Goal: Task Accomplishment & Management: Use online tool/utility

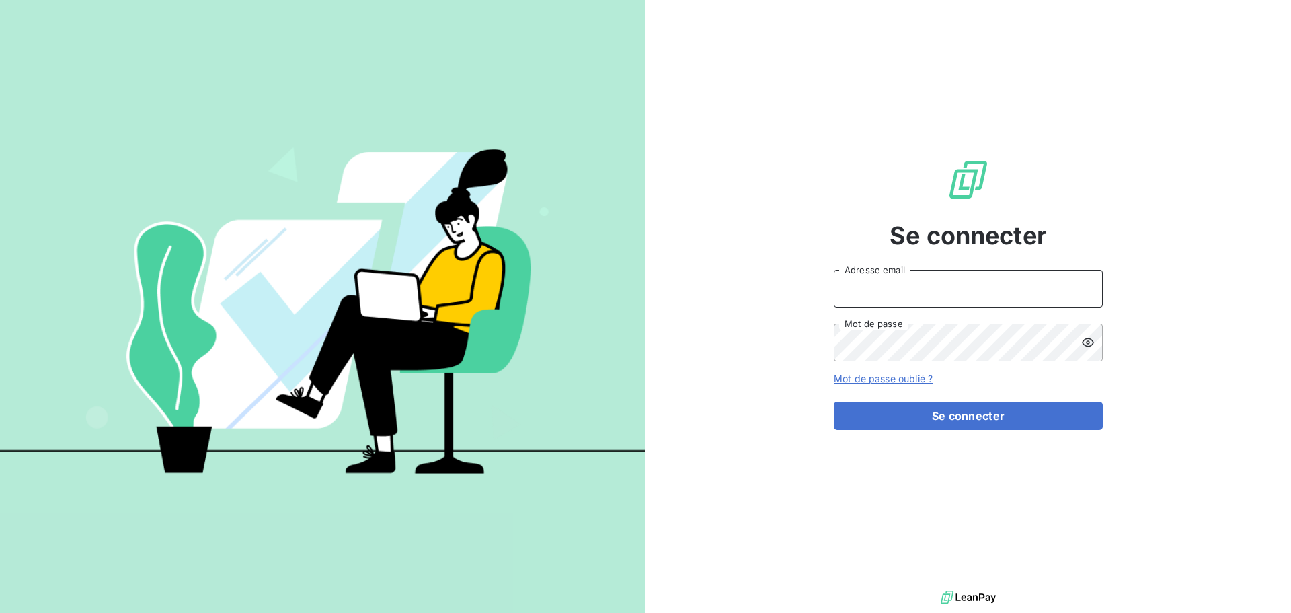
drag, startPoint x: 900, startPoint y: 293, endPoint x: 911, endPoint y: 285, distance: 13.5
click at [900, 293] on input "Adresse email" at bounding box center [968, 289] width 269 height 38
type input "[EMAIL_ADDRESS][DOMAIN_NAME]"
click at [1091, 342] on icon at bounding box center [1088, 342] width 13 height 13
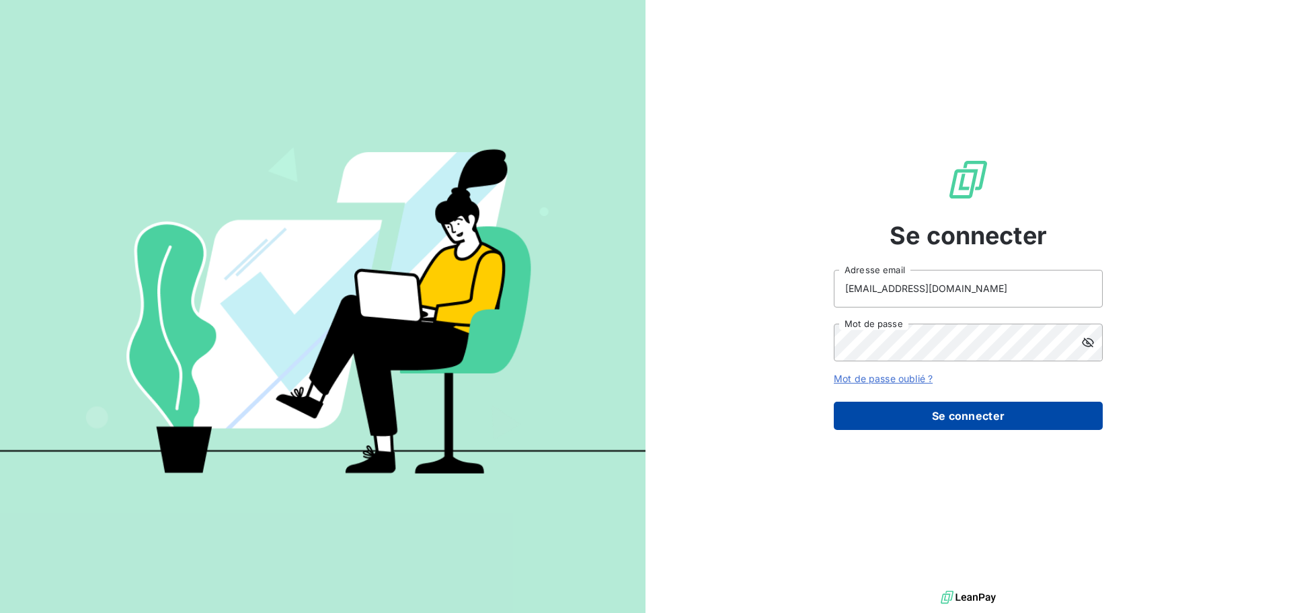
click at [944, 415] on button "Se connecter" at bounding box center [968, 416] width 269 height 28
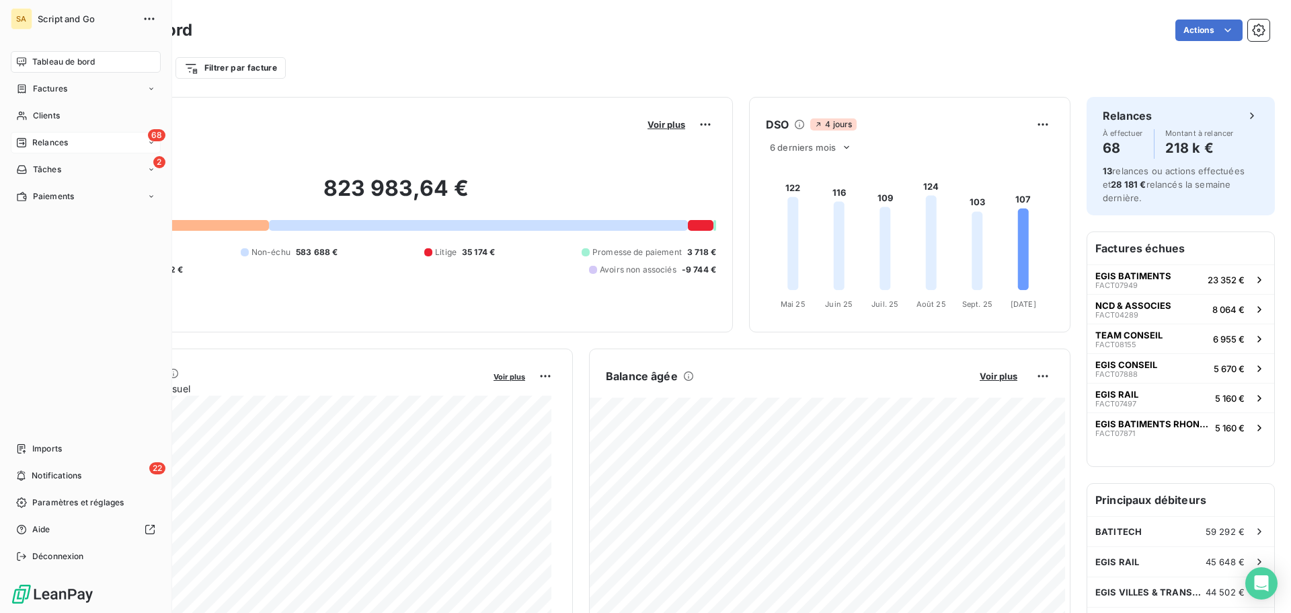
click at [42, 141] on span "Relances" at bounding box center [50, 143] width 36 height 12
click at [63, 144] on span "Relances" at bounding box center [50, 143] width 36 height 12
click at [63, 143] on span "Relances" at bounding box center [50, 143] width 36 height 12
click at [52, 145] on span "Relances" at bounding box center [50, 143] width 36 height 12
click at [50, 168] on span "À effectuer" at bounding box center [54, 169] width 44 height 12
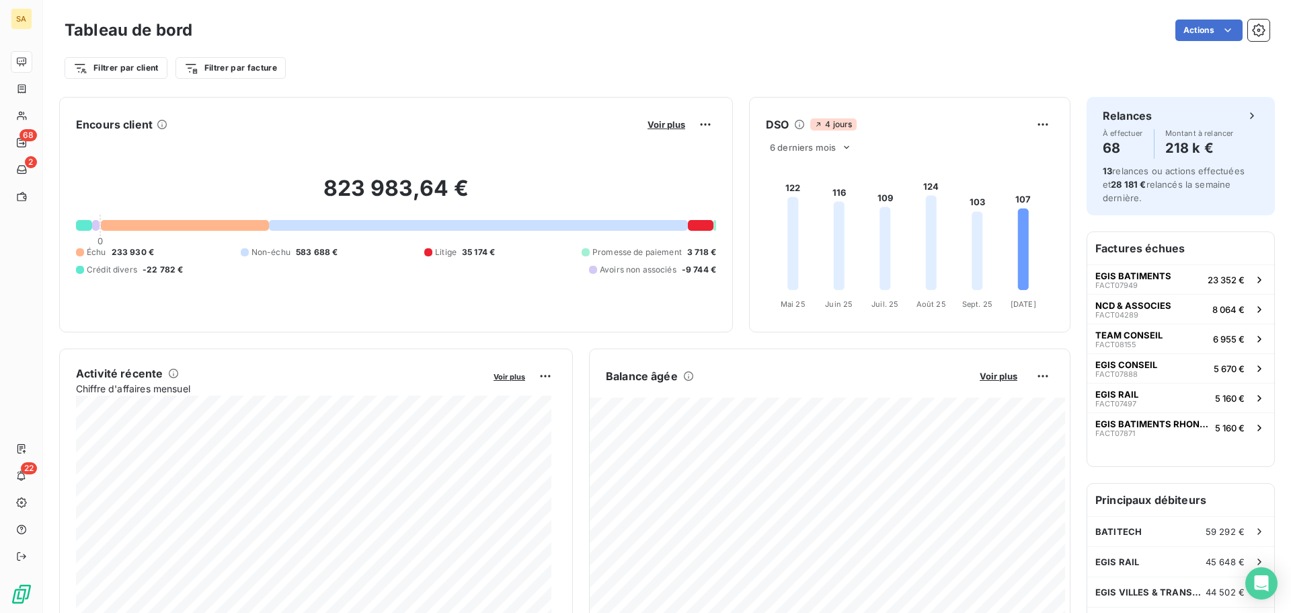
click at [371, 65] on div "Filtrer par client Filtrer par facture" at bounding box center [667, 68] width 1205 height 26
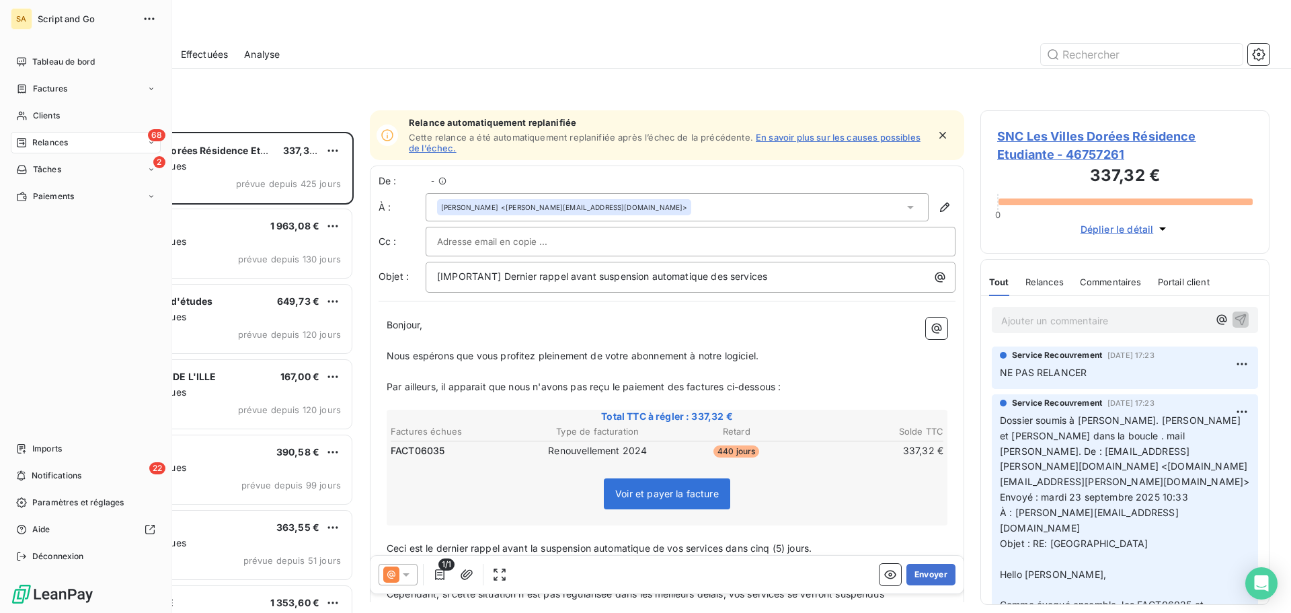
scroll to position [471, 279]
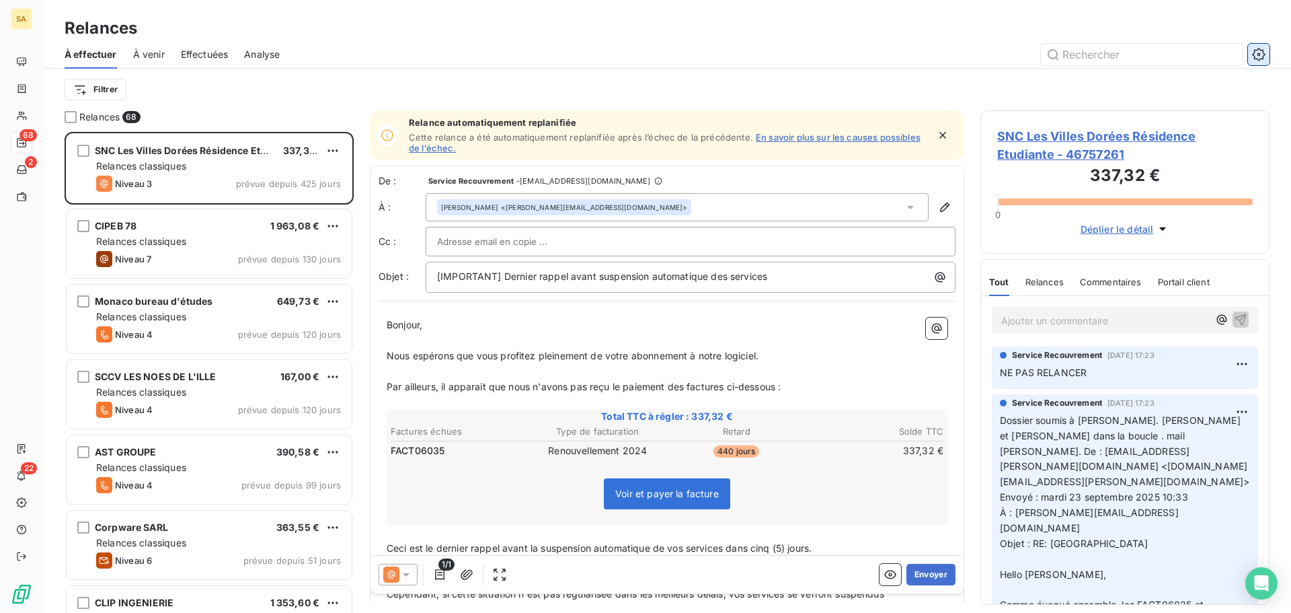
click at [1263, 49] on icon "button" at bounding box center [1258, 54] width 13 height 13
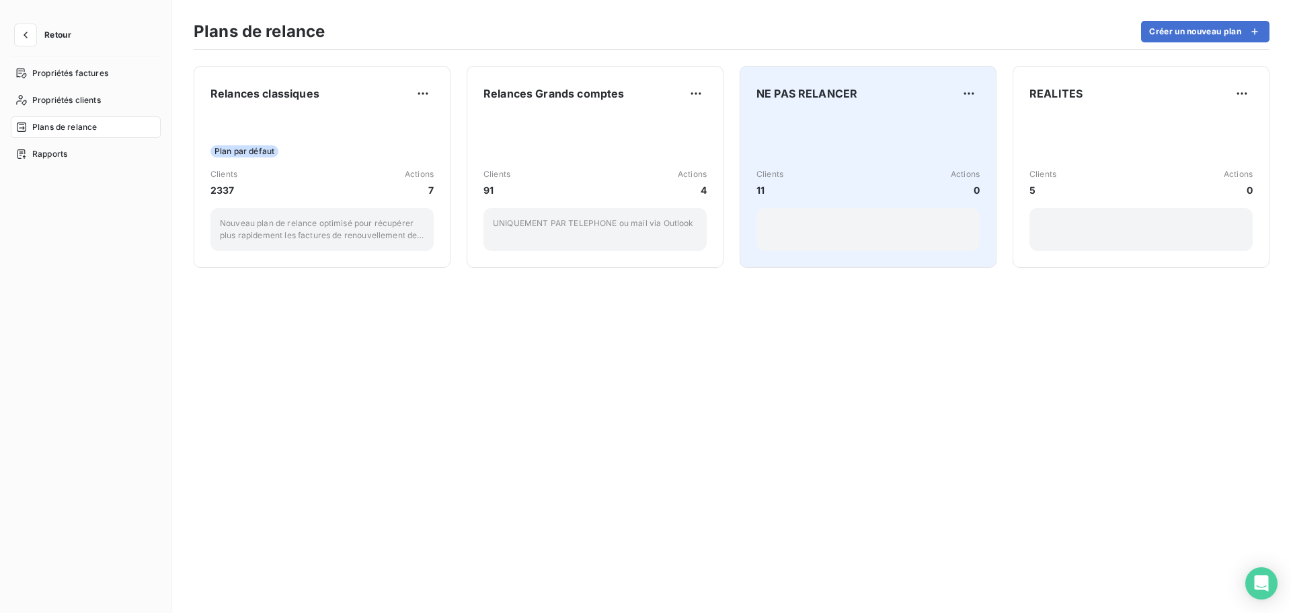
click at [816, 188] on div "Clients 11 Actions 0" at bounding box center [868, 182] width 223 height 29
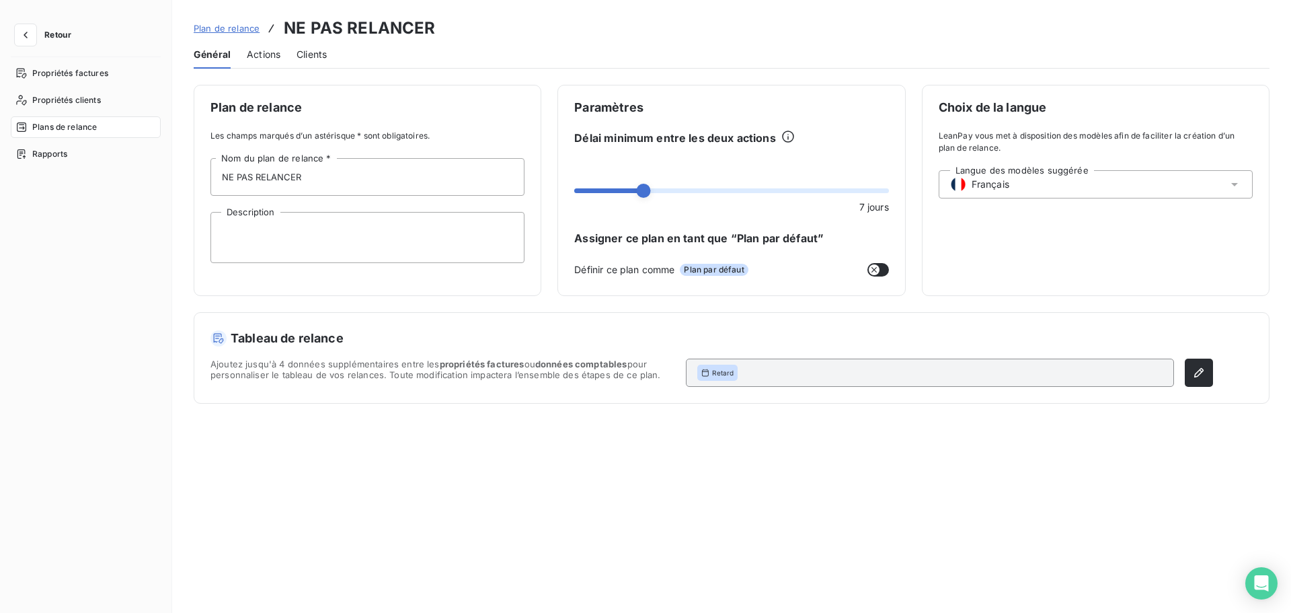
click at [306, 52] on span "Clients" at bounding box center [312, 54] width 30 height 13
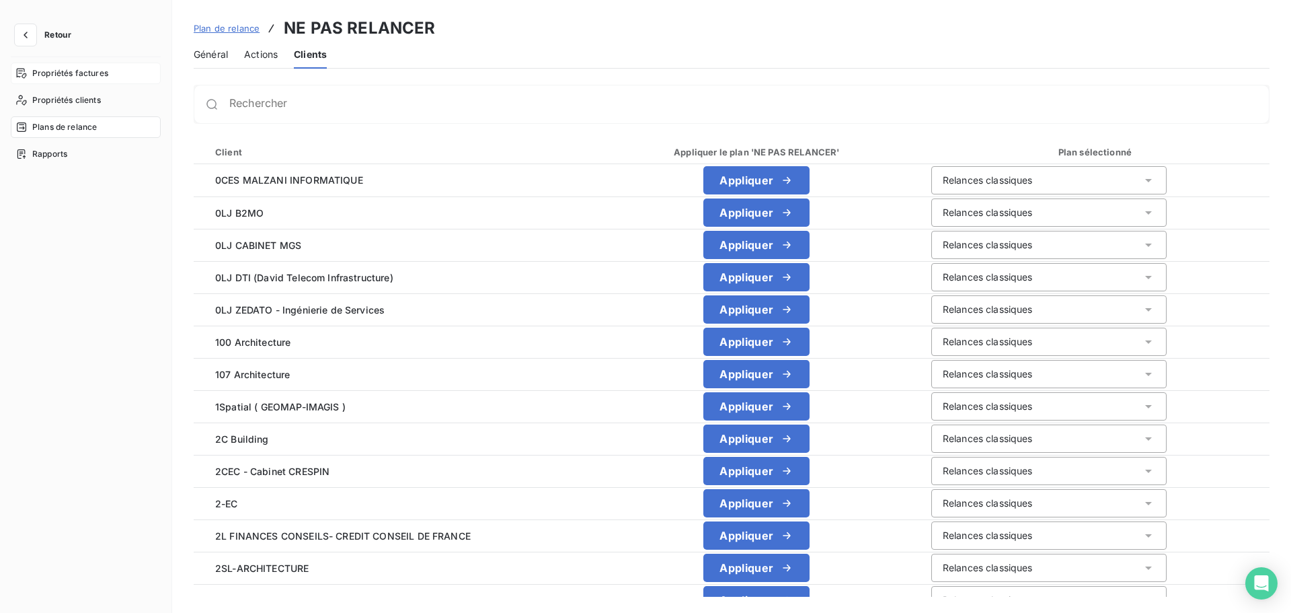
click at [83, 76] on span "Propriétés factures" at bounding box center [70, 73] width 76 height 12
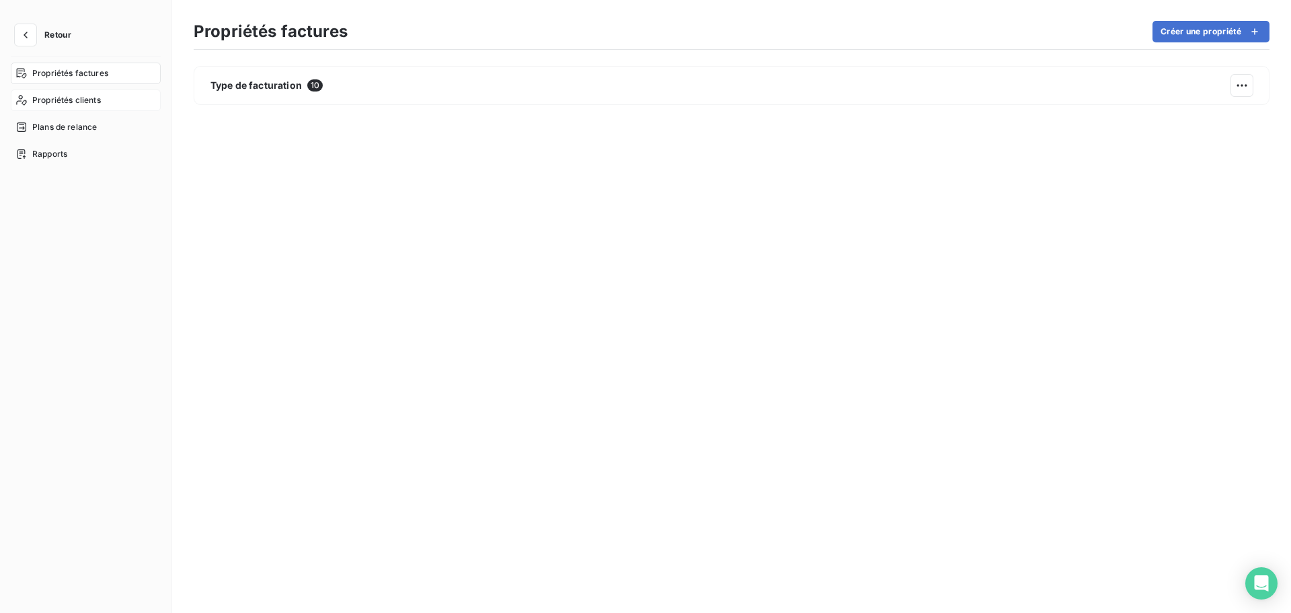
click at [74, 96] on span "Propriétés clients" at bounding box center [66, 100] width 69 height 12
click at [54, 125] on span "Plans de relance" at bounding box center [64, 127] width 65 height 12
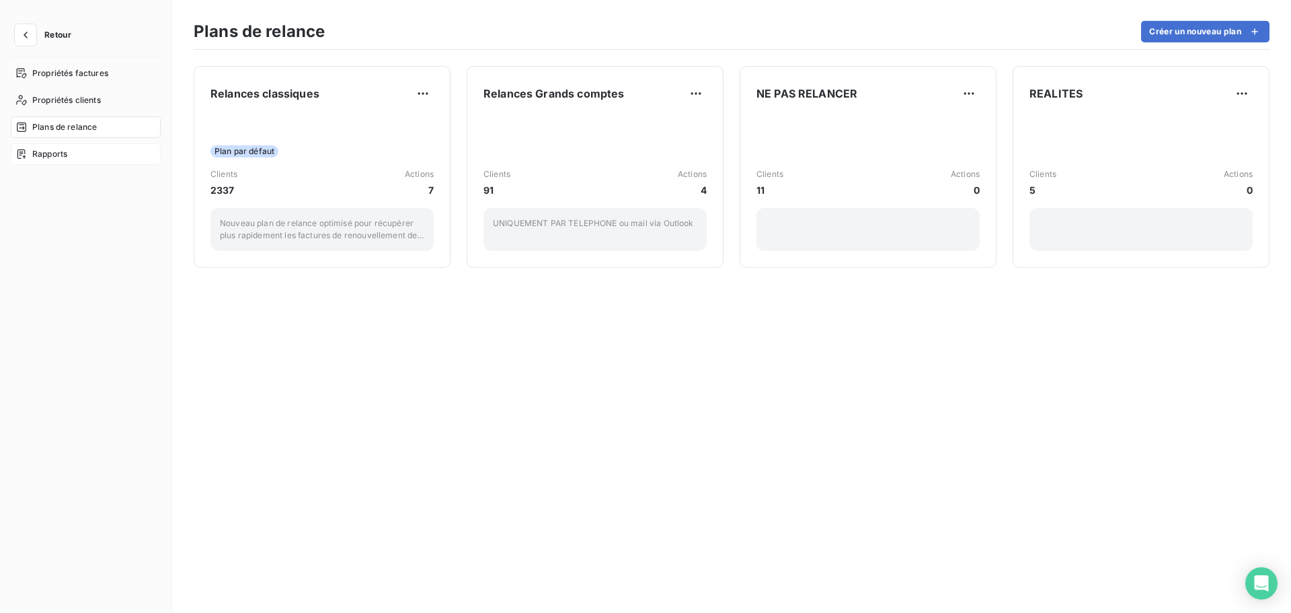
click at [40, 153] on span "Rapports" at bounding box center [49, 154] width 35 height 12
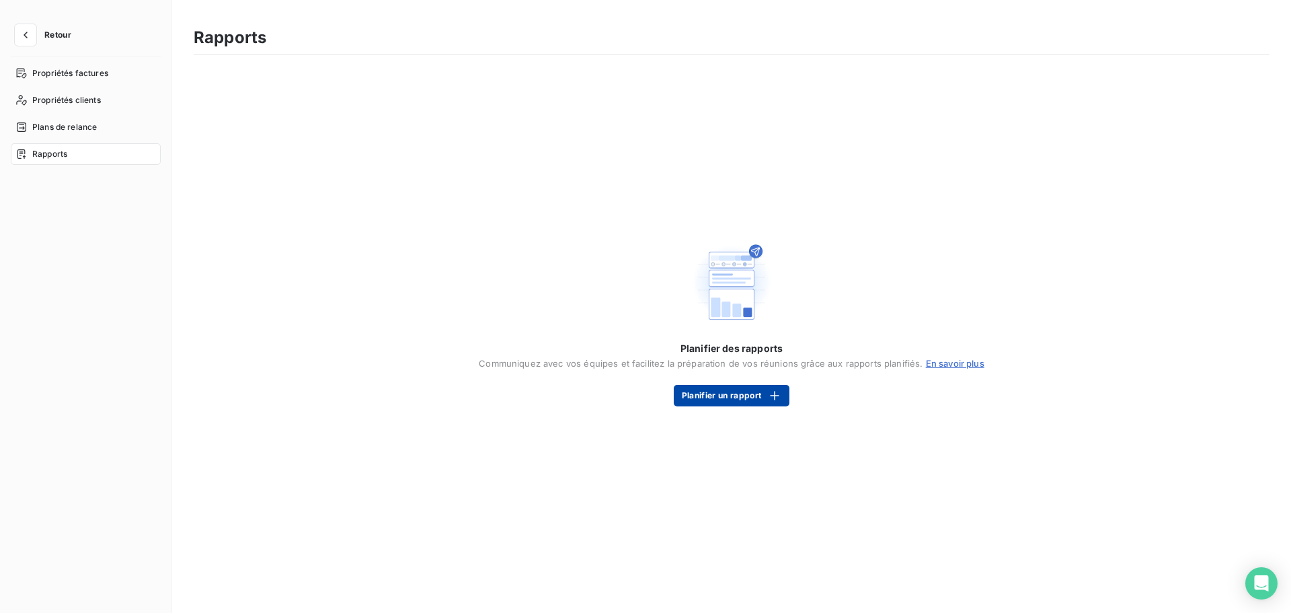
click at [713, 393] on button "Planifier un rapport" at bounding box center [732, 396] width 116 height 22
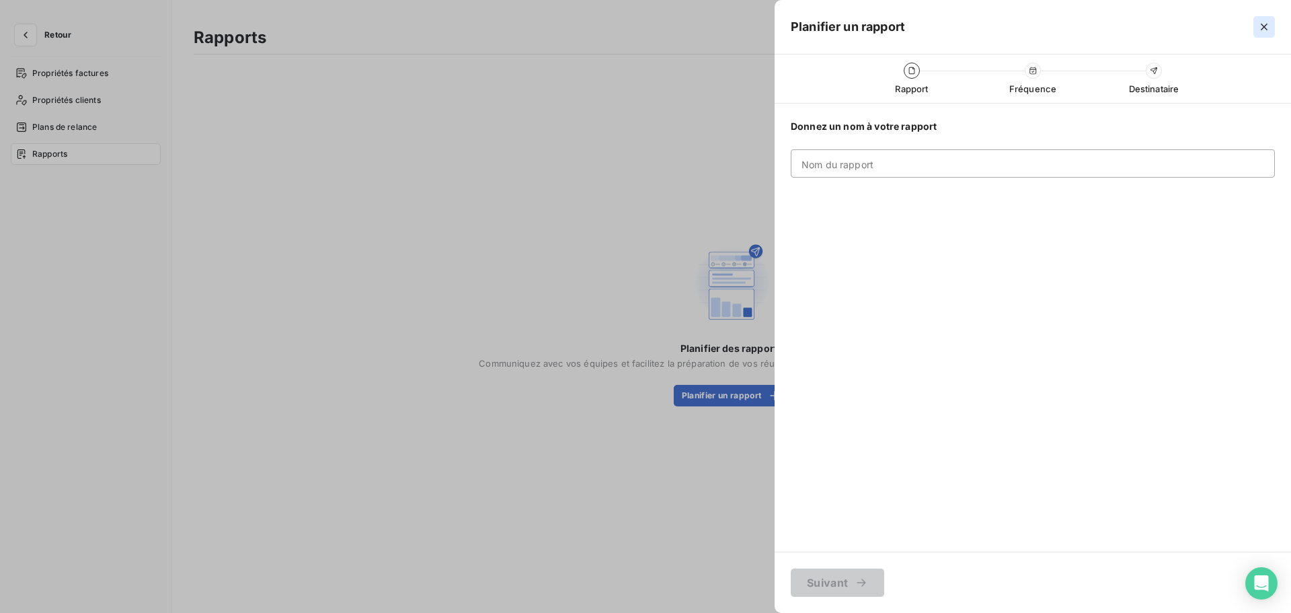
click at [1265, 27] on icon "button" at bounding box center [1264, 27] width 7 height 7
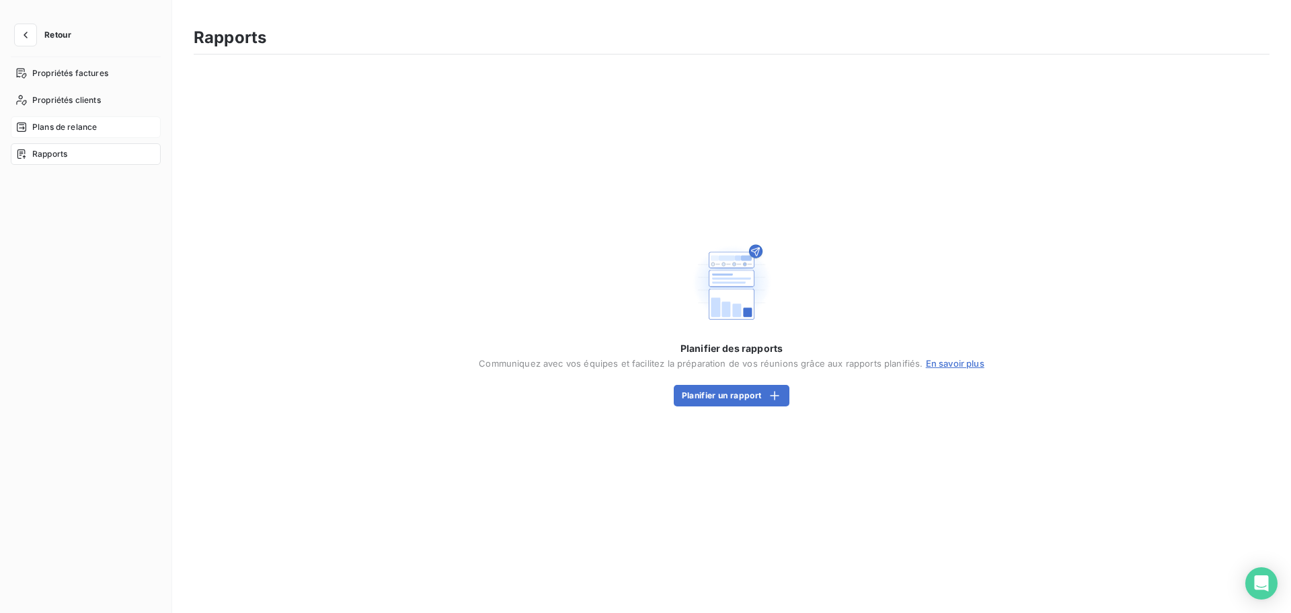
click at [81, 128] on span "Plans de relance" at bounding box center [64, 127] width 65 height 12
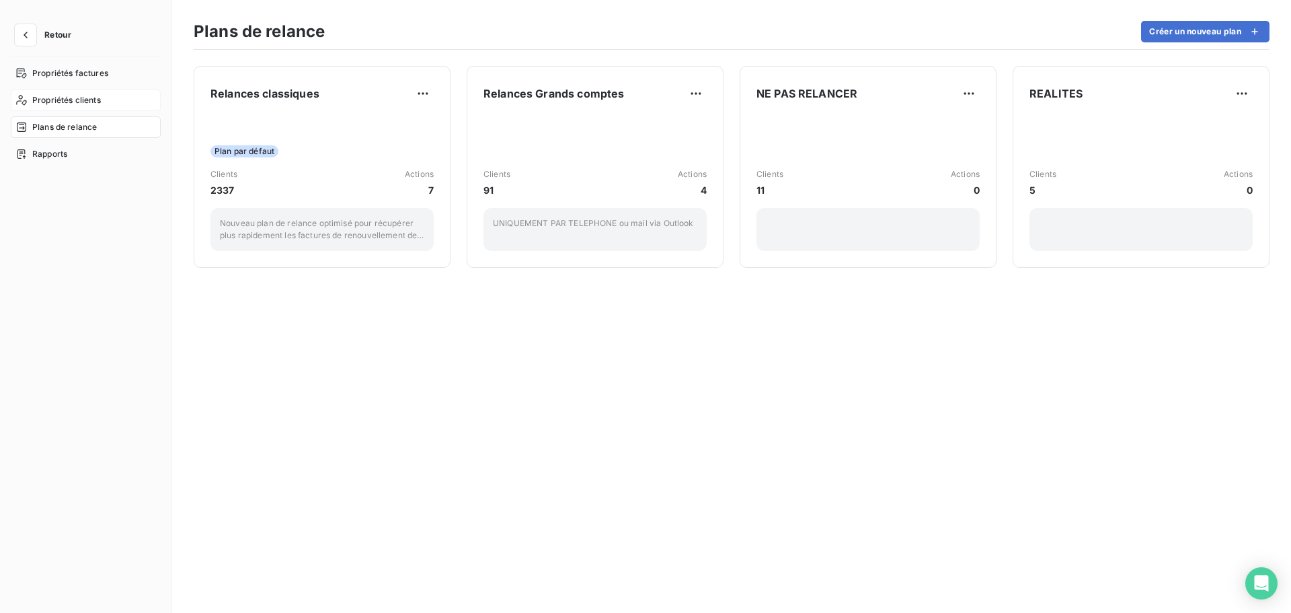
click at [81, 102] on span "Propriétés clients" at bounding box center [66, 100] width 69 height 12
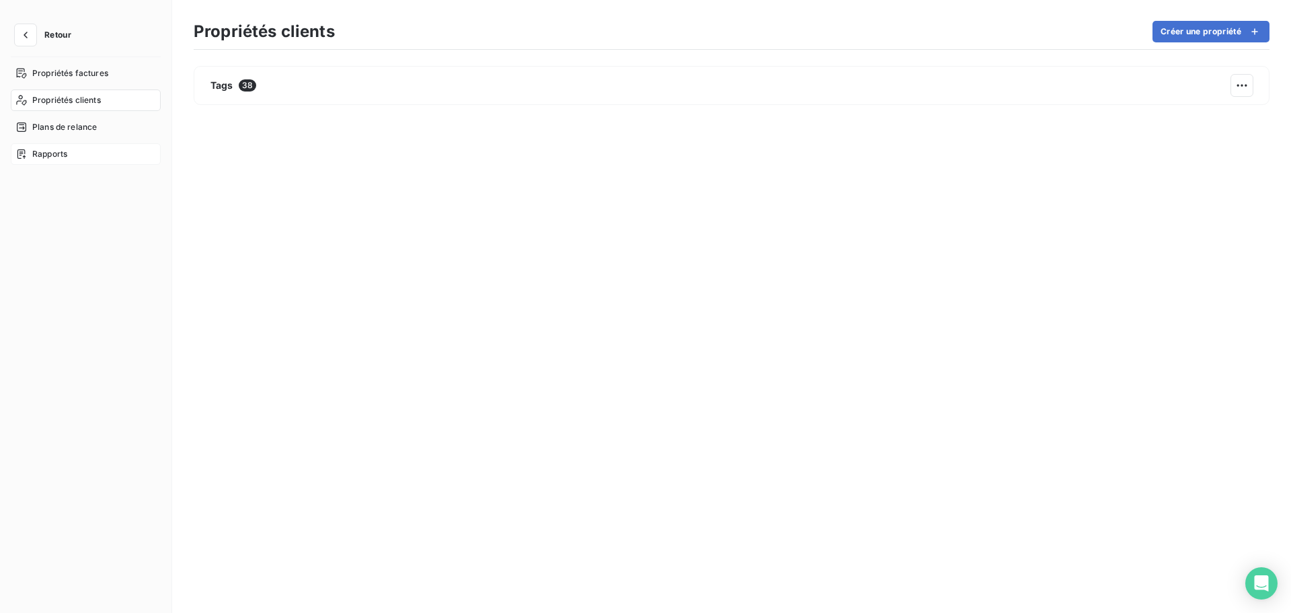
click at [55, 153] on span "Rapports" at bounding box center [49, 154] width 35 height 12
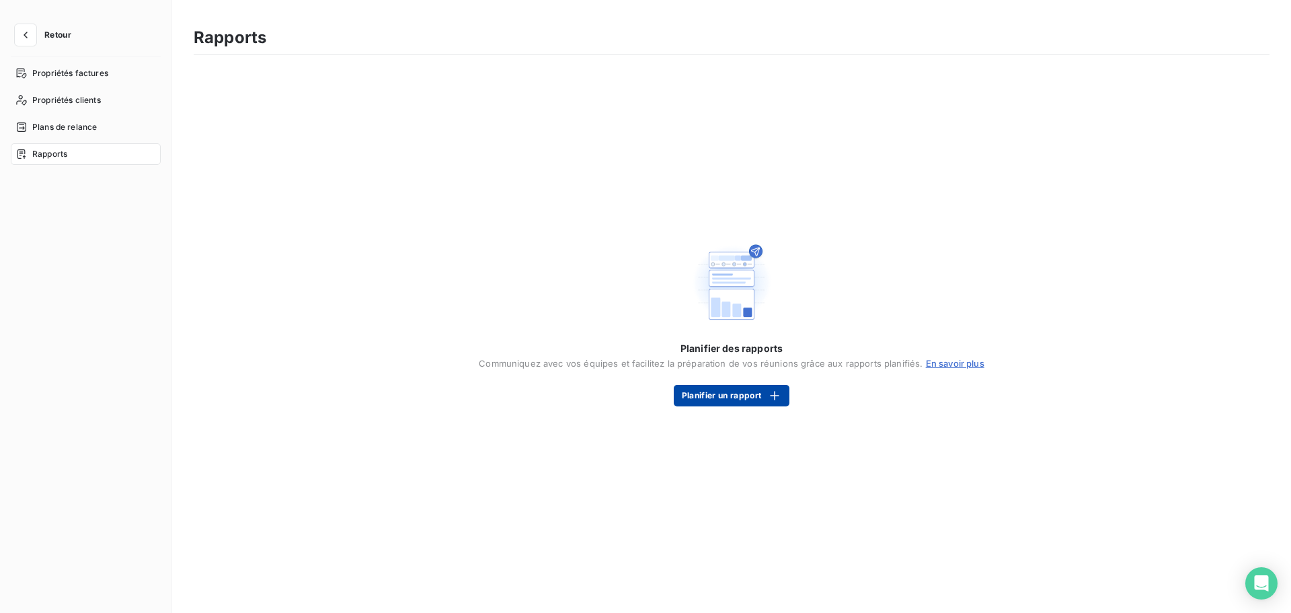
click at [726, 395] on button "Planifier un rapport" at bounding box center [732, 396] width 116 height 22
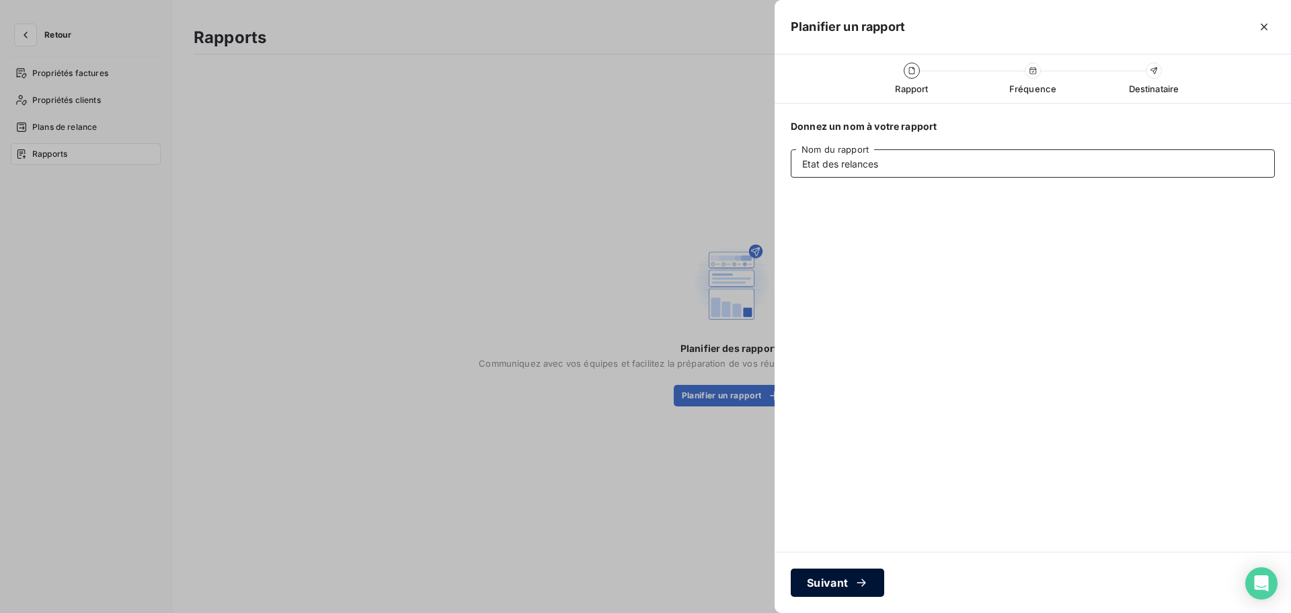
type input "Etat des relances"
click at [827, 582] on button "Suivant" at bounding box center [837, 582] width 93 height 28
click at [841, 579] on button "Suivant" at bounding box center [837, 582] width 93 height 28
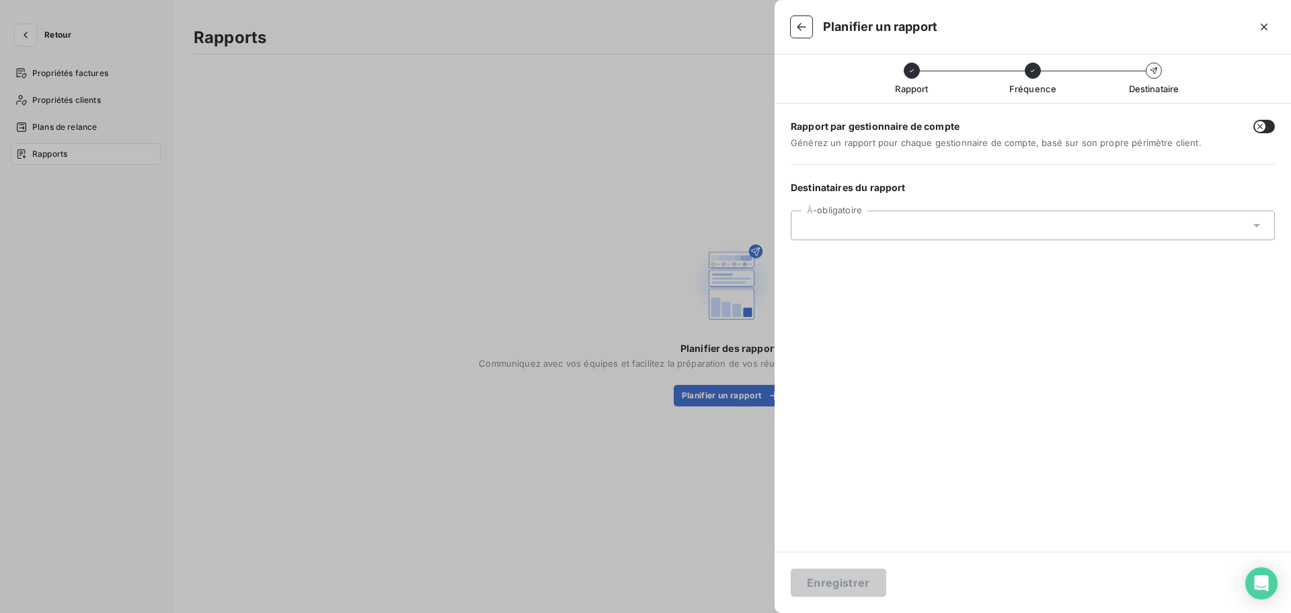
click at [847, 229] on input "text" at bounding box center [874, 225] width 145 height 12
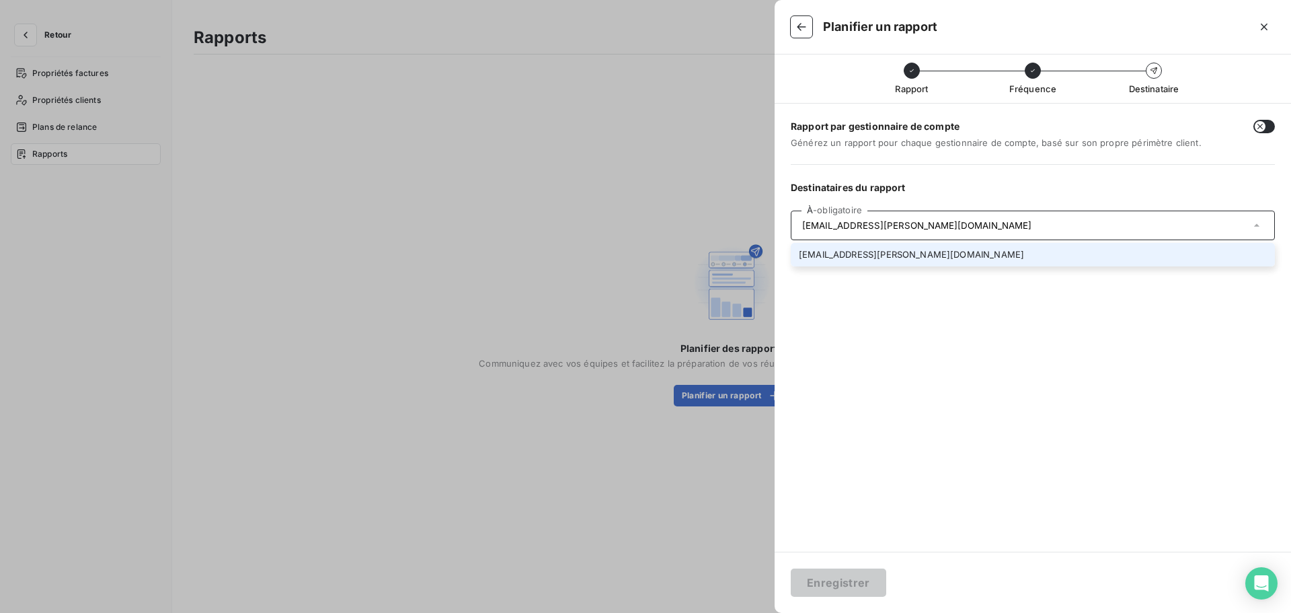
type input "[EMAIL_ADDRESS][PERSON_NAME][DOMAIN_NAME]"
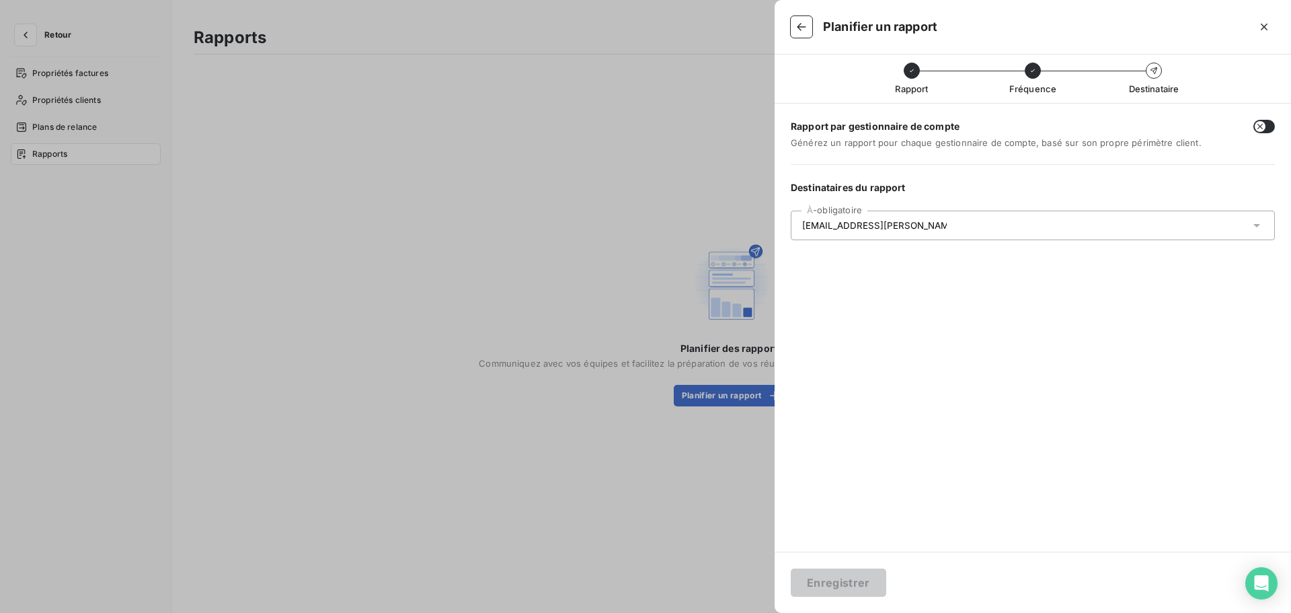
click at [960, 231] on div "[EMAIL_ADDRESS][PERSON_NAME][DOMAIN_NAME]" at bounding box center [1033, 226] width 484 height 30
type input "[EMAIL_ADDRESS][PERSON_NAME][DOMAIN_NAME]"
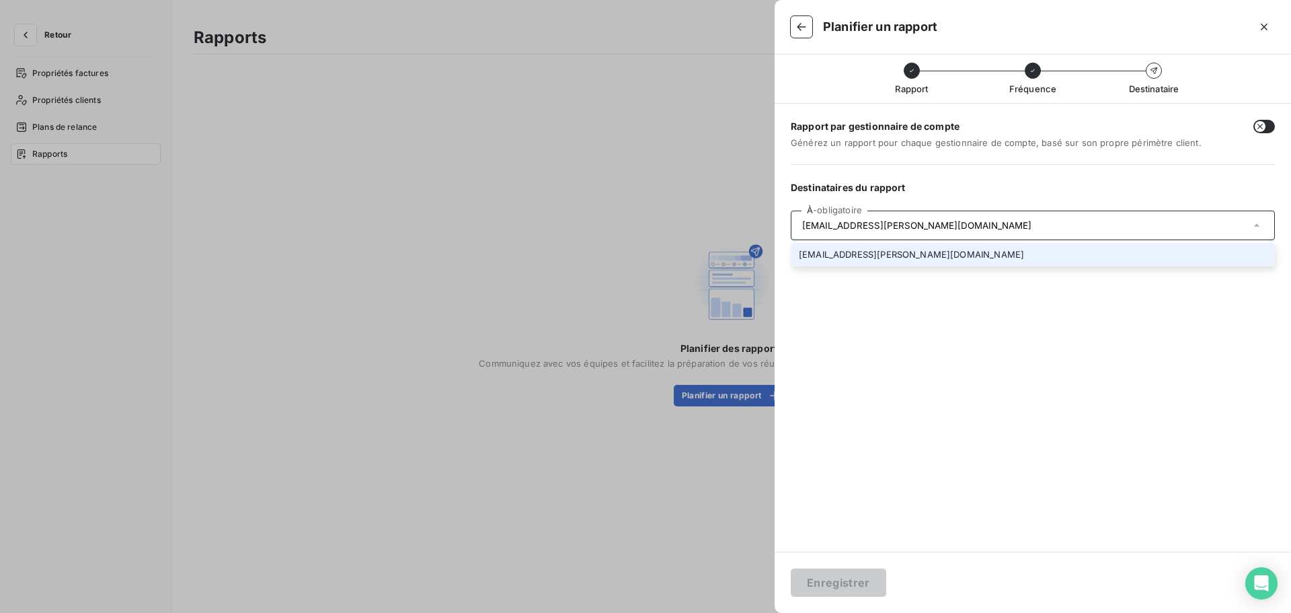
click at [946, 255] on li "[EMAIL_ADDRESS][PERSON_NAME][DOMAIN_NAME]" at bounding box center [1033, 255] width 484 height 24
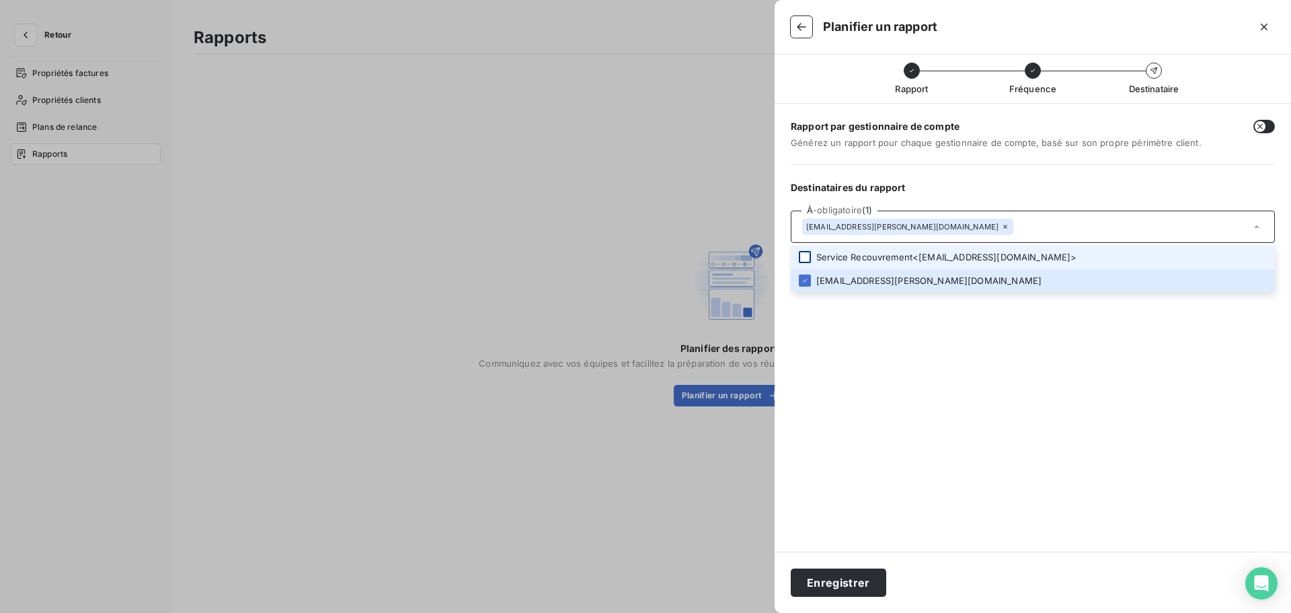
click at [804, 256] on div at bounding box center [805, 257] width 12 height 12
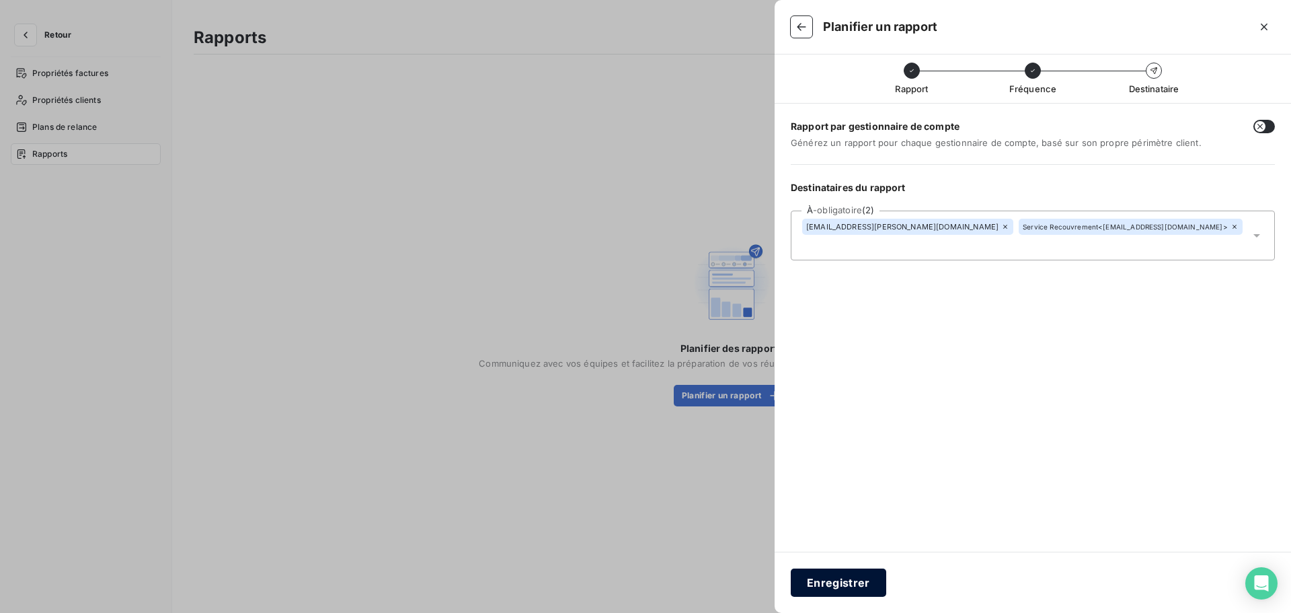
click at [831, 578] on button "Enregistrer" at bounding box center [839, 582] width 96 height 28
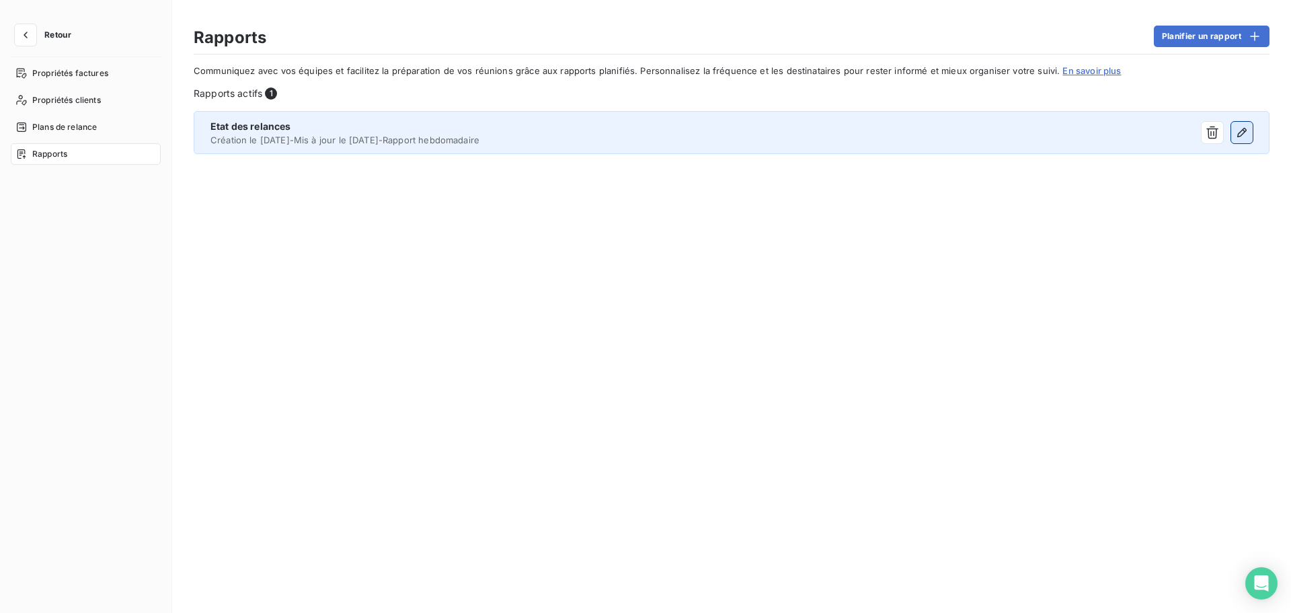
click at [1239, 133] on icon "button" at bounding box center [1242, 132] width 13 height 13
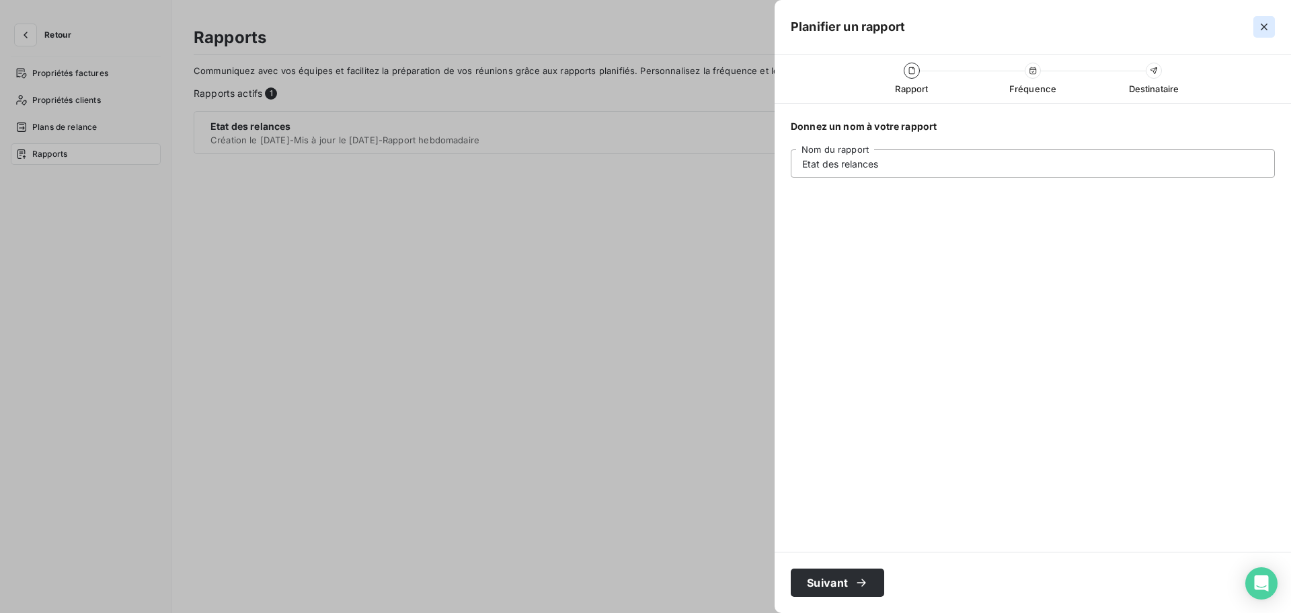
click at [1265, 26] on icon "button" at bounding box center [1264, 26] width 13 height 13
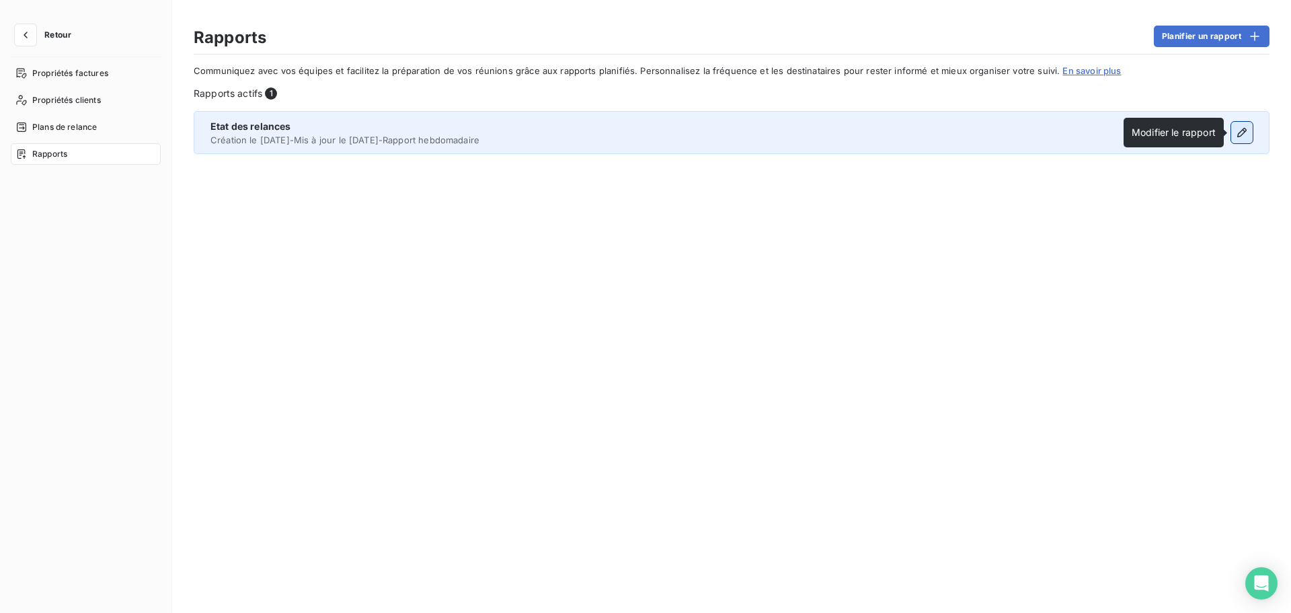
click at [1242, 132] on icon "button" at bounding box center [1242, 132] width 13 height 13
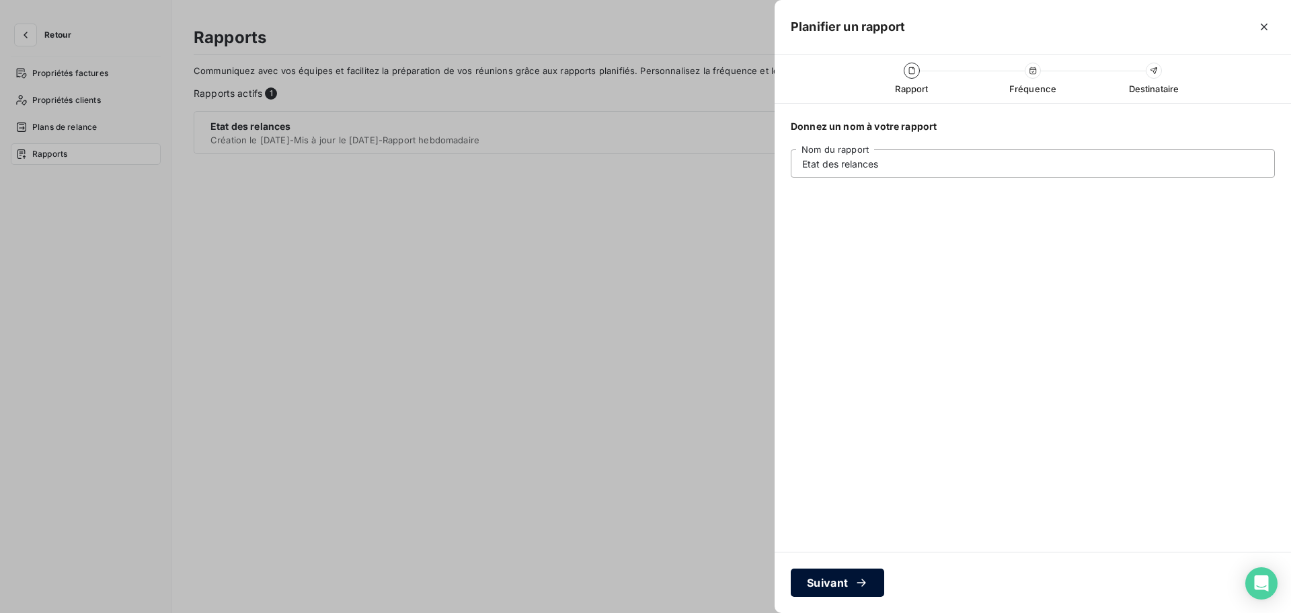
click at [837, 585] on button "Suivant" at bounding box center [837, 582] width 93 height 28
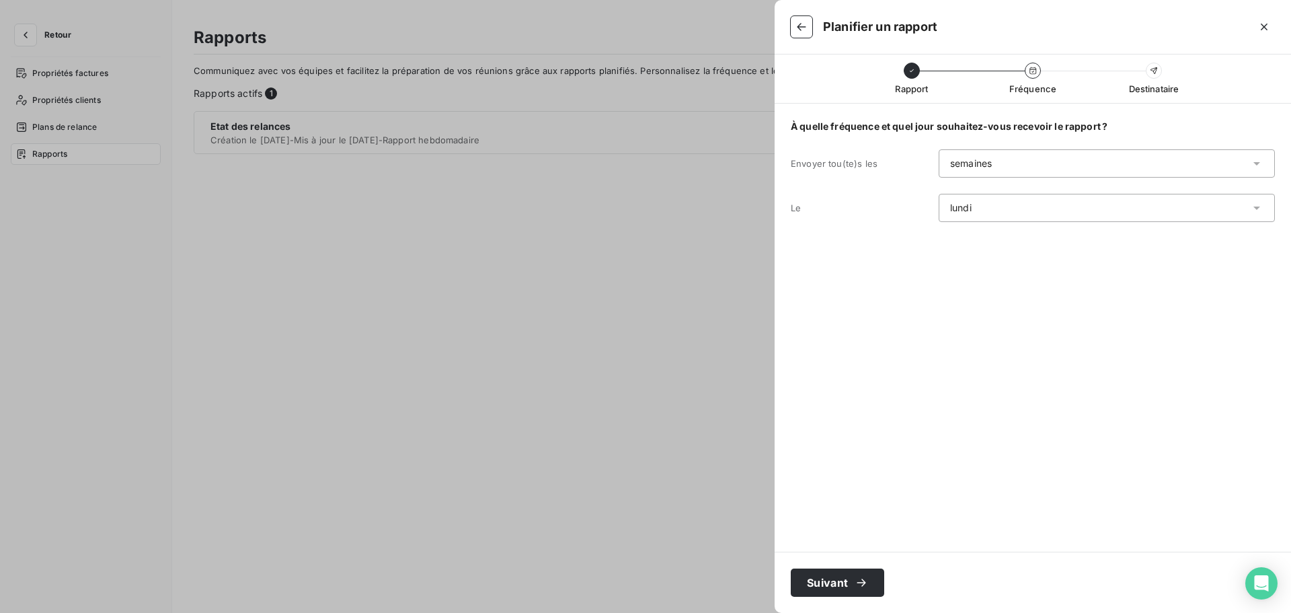
click at [1016, 213] on div "lundi" at bounding box center [1107, 208] width 336 height 28
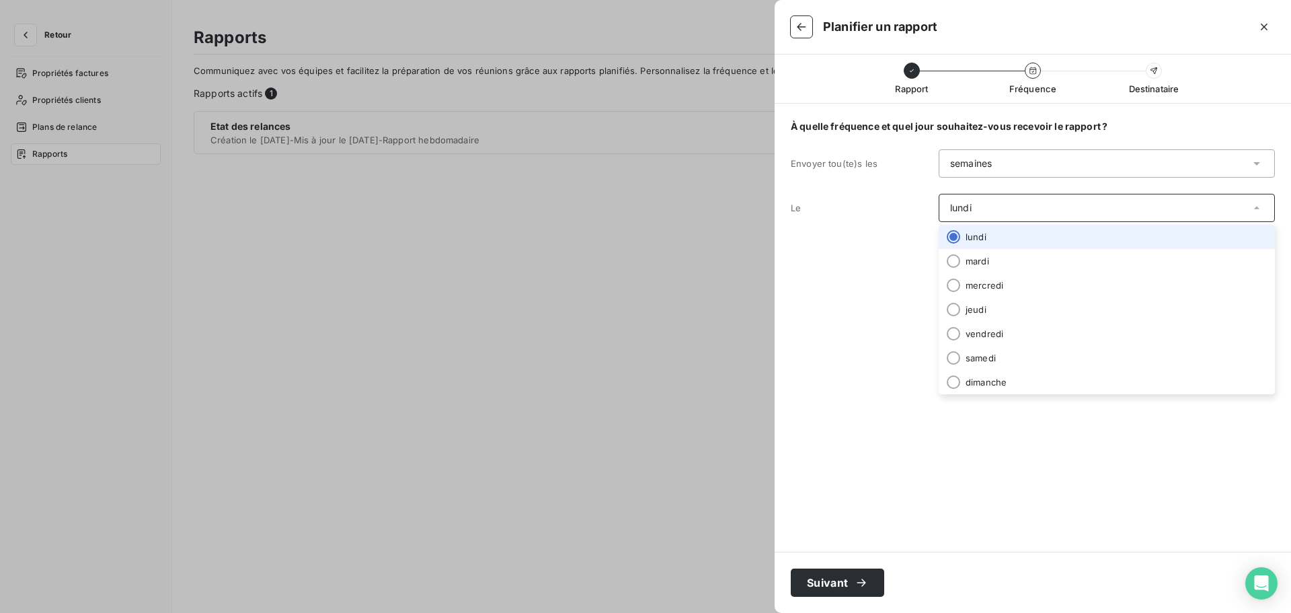
click at [995, 234] on li "lundi" at bounding box center [1107, 237] width 336 height 24
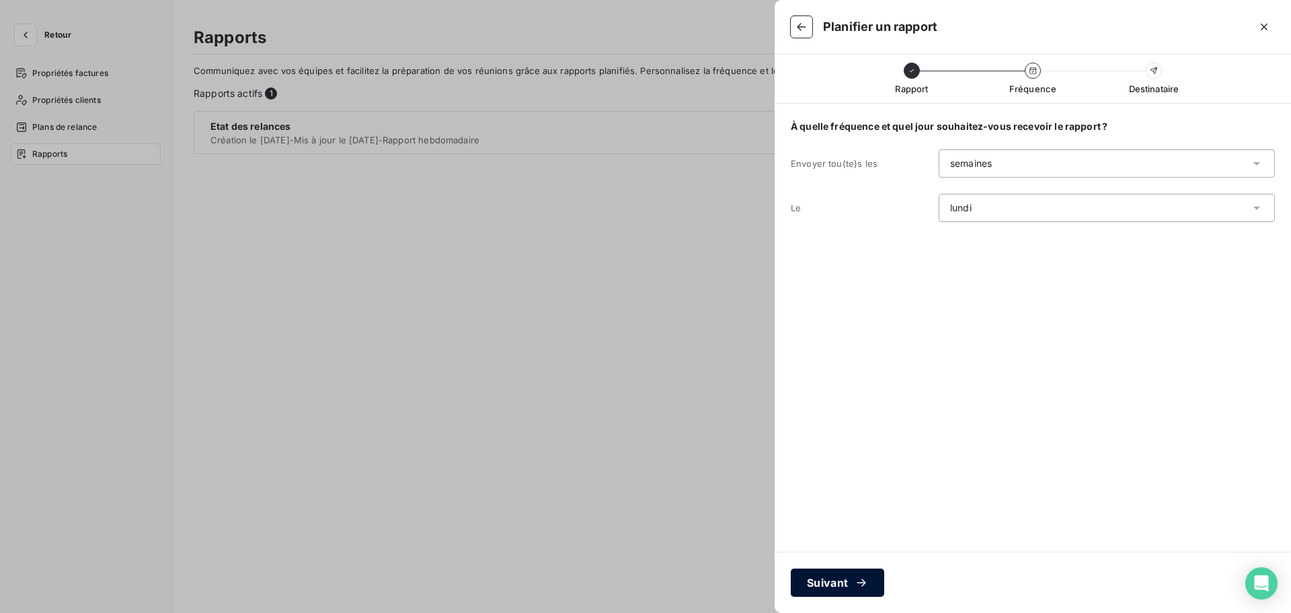
click at [829, 582] on button "Suivant" at bounding box center [837, 582] width 93 height 28
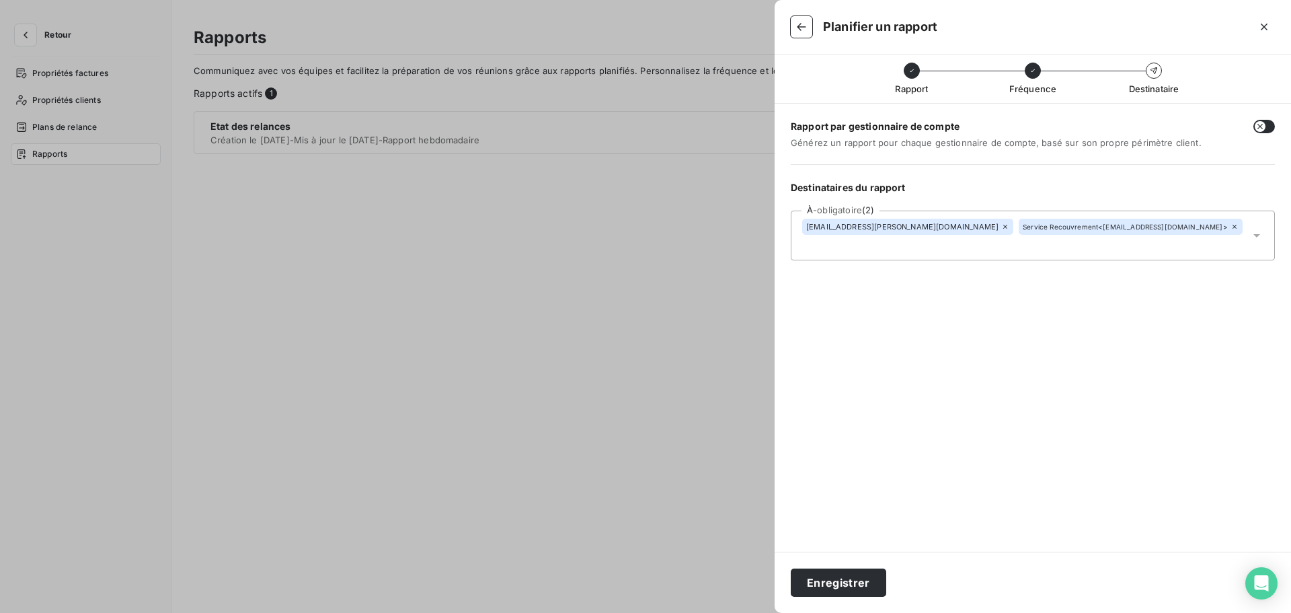
click at [859, 138] on span "Générez un rapport pour chaque gestionnaire de compte, basé sur son propre péri…" at bounding box center [1014, 142] width 447 height 11
click at [848, 587] on button "Enregistrer" at bounding box center [839, 582] width 96 height 28
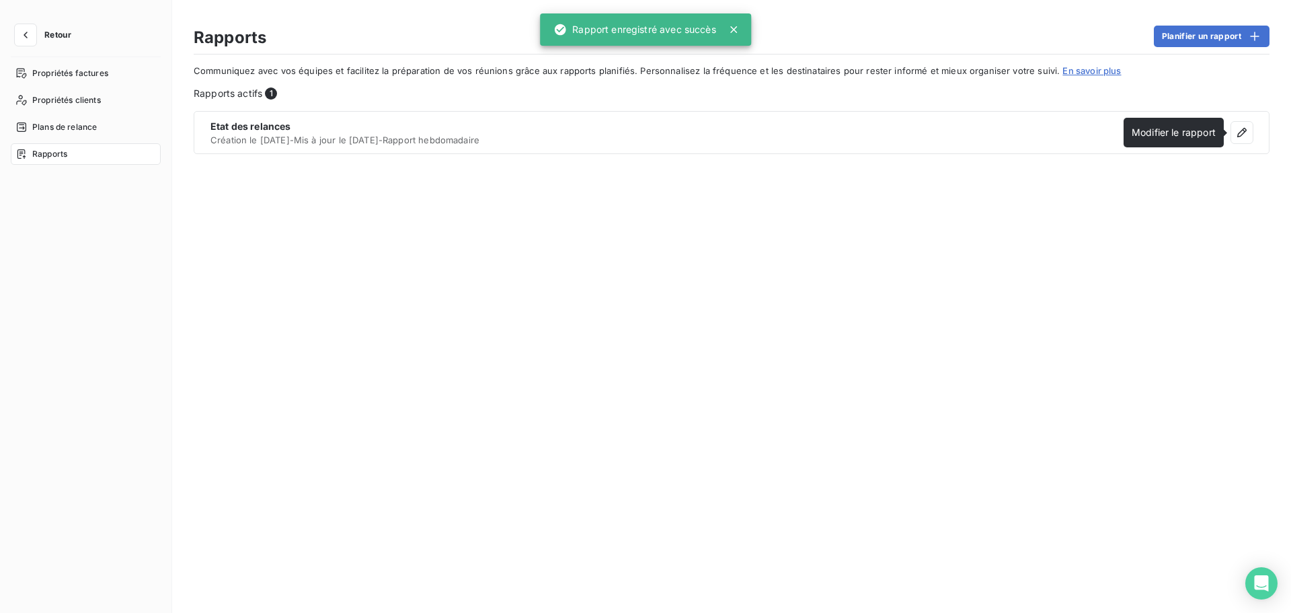
click at [557, 440] on section "Rapports Planifier un rapport Communiquez avec vos équipes et facilitez la prép…" at bounding box center [731, 306] width 1119 height 613
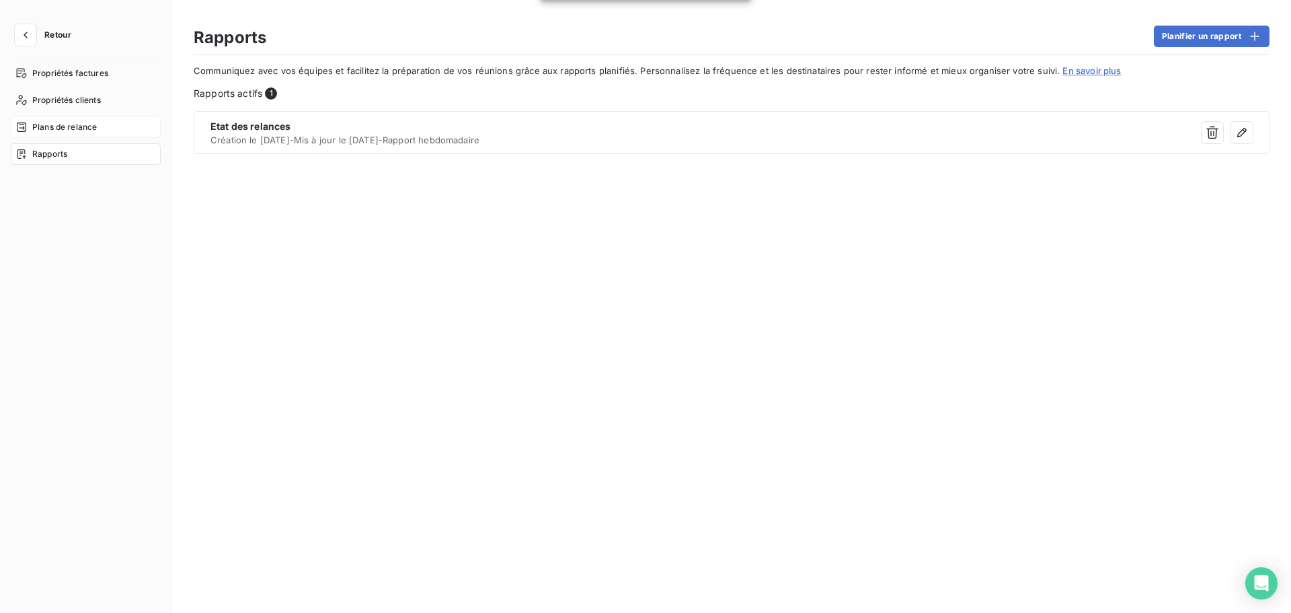
click at [52, 126] on span "Plans de relance" at bounding box center [64, 127] width 65 height 12
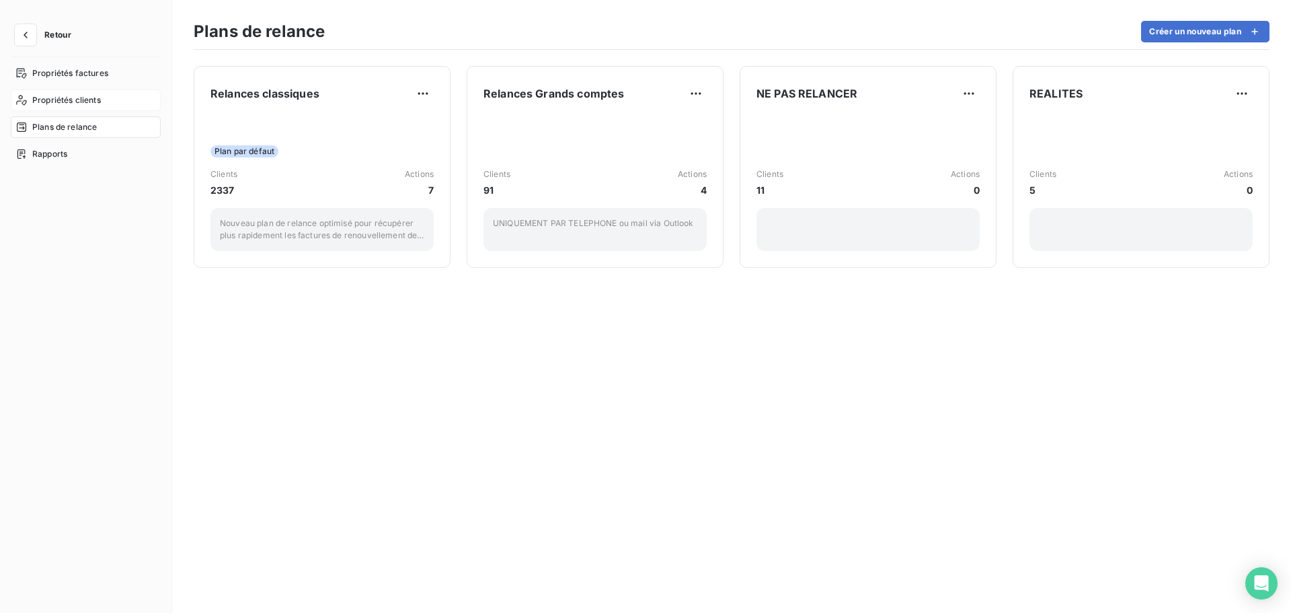
click at [71, 96] on span "Propriétés clients" at bounding box center [66, 100] width 69 height 12
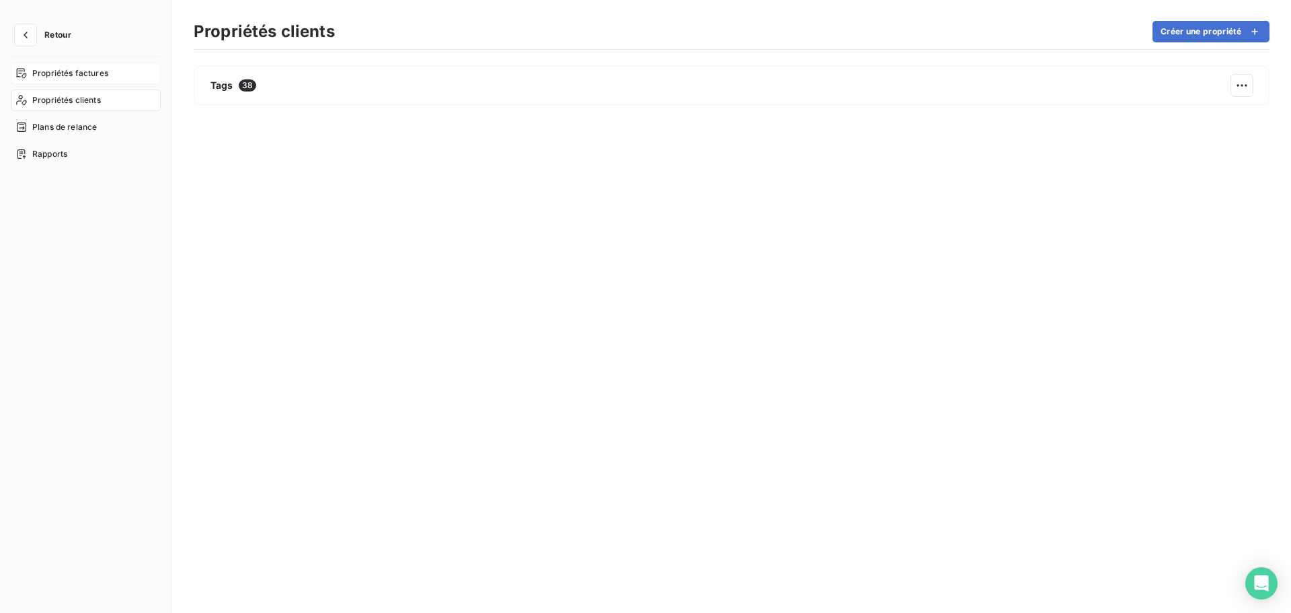
click at [71, 74] on span "Propriétés factures" at bounding box center [70, 73] width 76 height 12
click at [28, 30] on icon "button" at bounding box center [25, 34] width 13 height 13
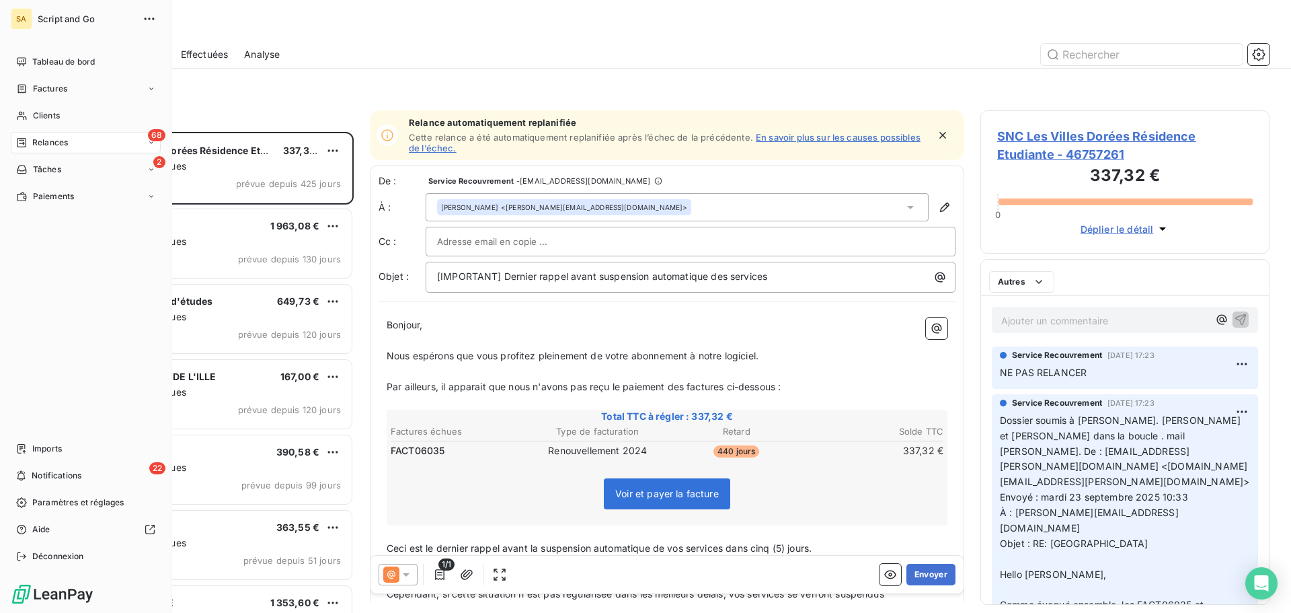
scroll to position [471, 279]
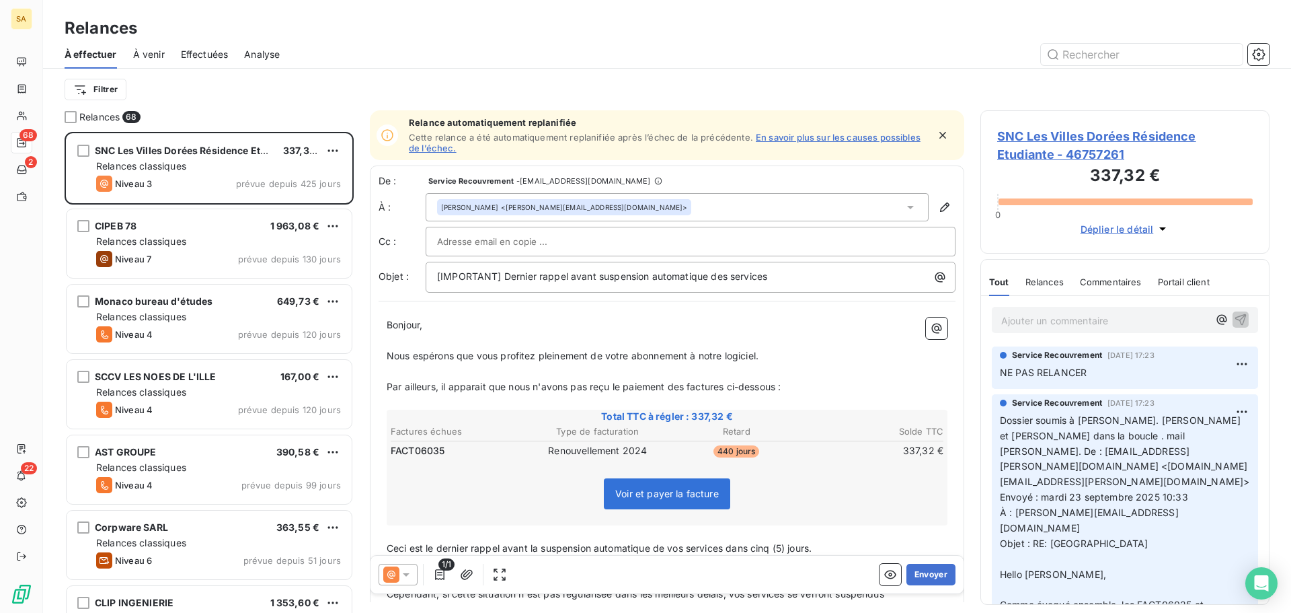
click at [161, 58] on span "À venir" at bounding box center [149, 54] width 32 height 13
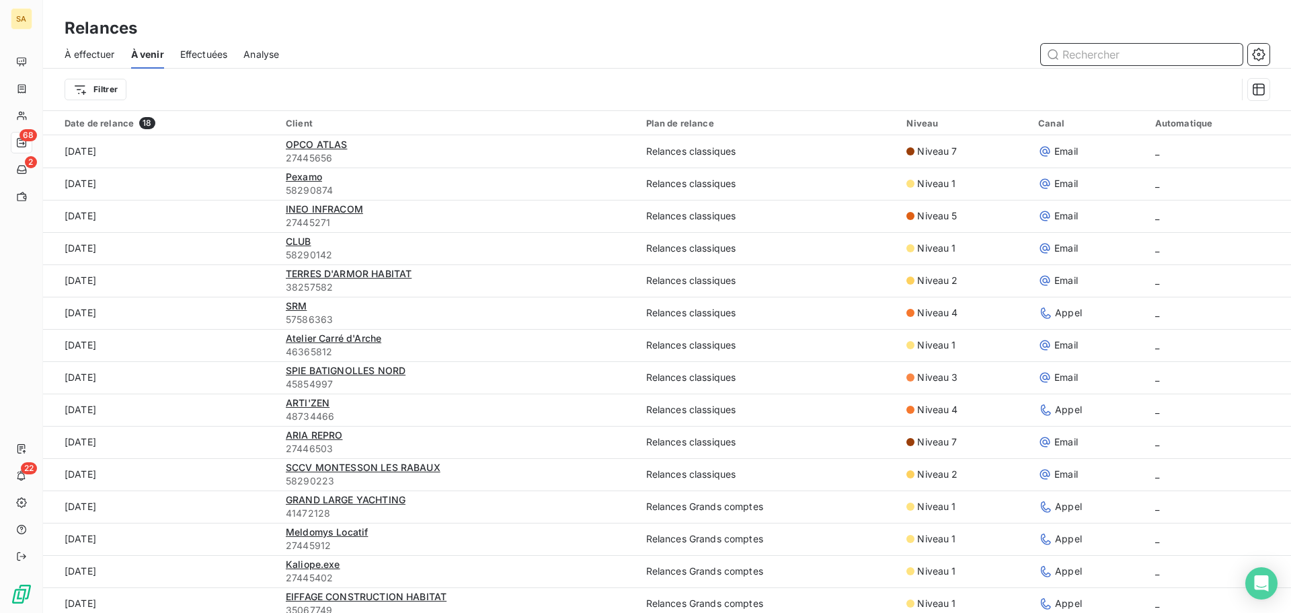
click at [216, 55] on span "Effectuées" at bounding box center [204, 54] width 48 height 13
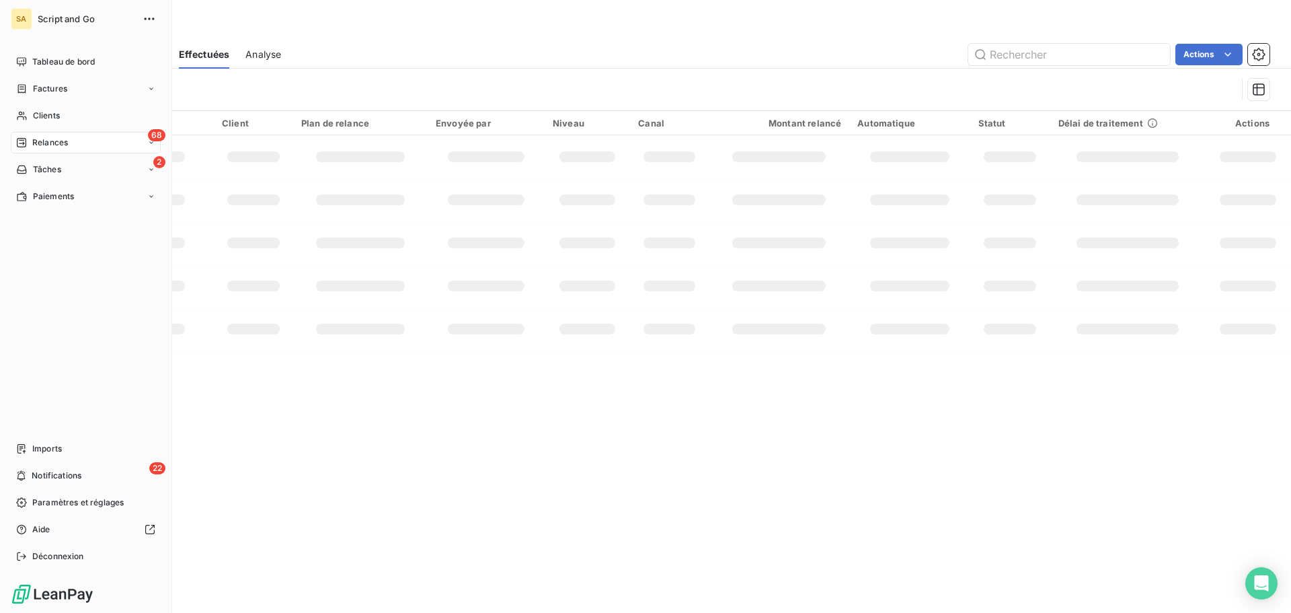
click at [47, 144] on span "Relances" at bounding box center [50, 143] width 36 height 12
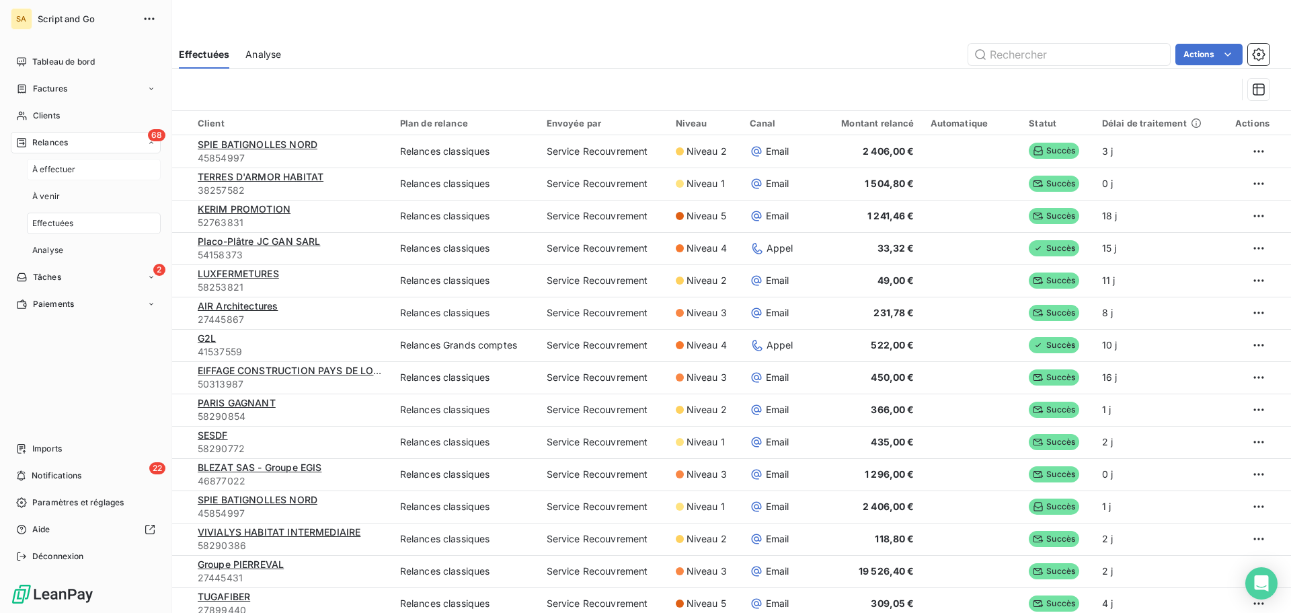
click at [54, 171] on span "À effectuer" at bounding box center [54, 169] width 44 height 12
